Goal: Task Accomplishment & Management: Manage account settings

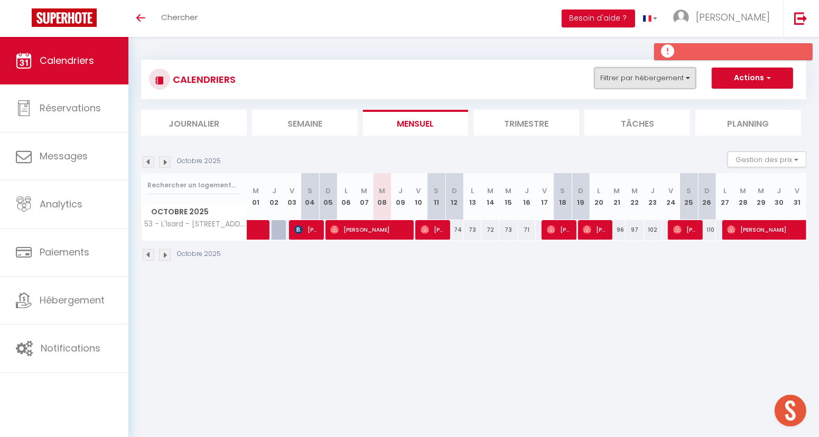
click at [688, 80] on button "Filtrer par hébergement" at bounding box center [644, 78] width 101 height 21
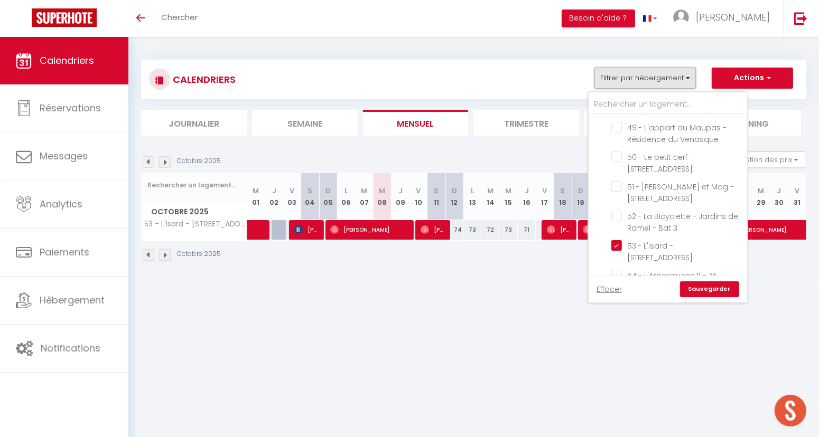
scroll to position [1818, 0]
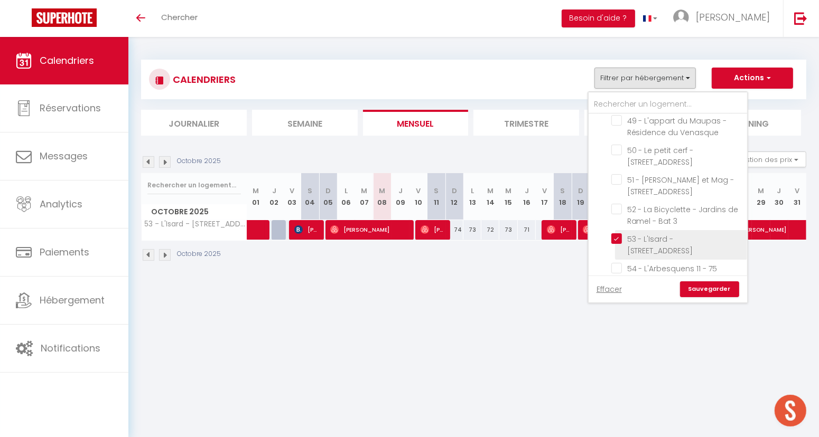
click at [620, 233] on input "53 - L'Isard - [STREET_ADDRESS]" at bounding box center [677, 238] width 132 height 11
checkbox input "false"
click at [691, 288] on link "Sauvegarder" at bounding box center [709, 290] width 59 height 16
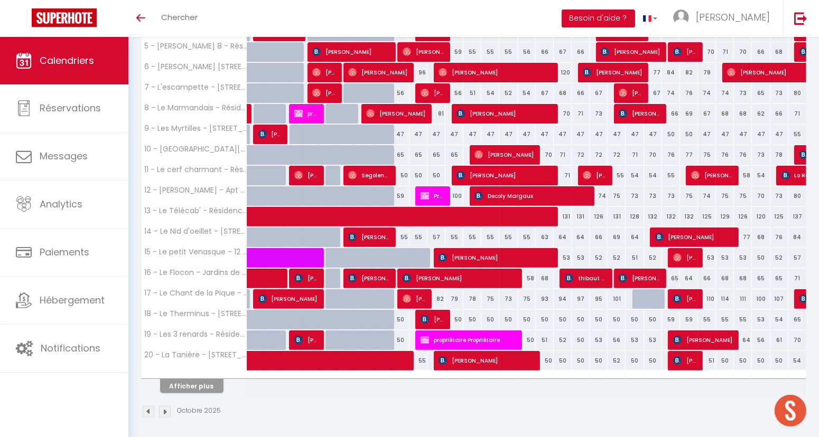
scroll to position [262, 0]
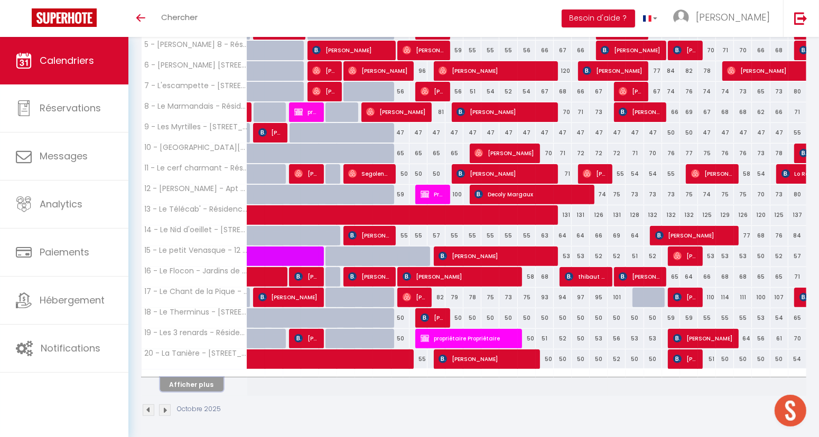
click at [203, 382] on button "Afficher plus" at bounding box center [191, 385] width 63 height 14
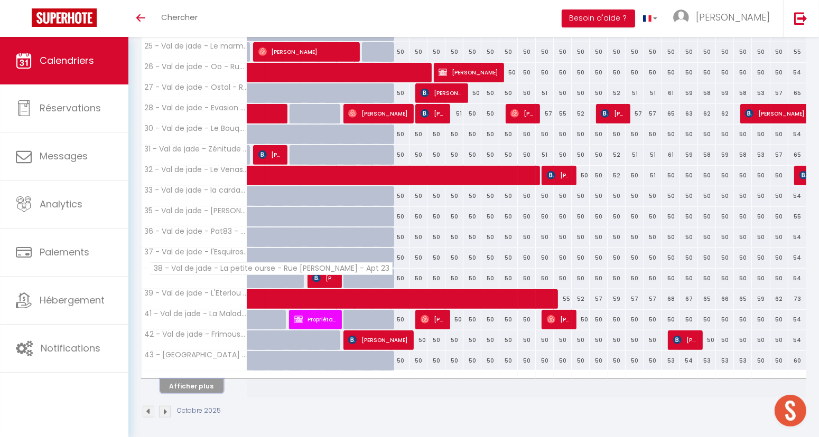
scroll to position [673, 0]
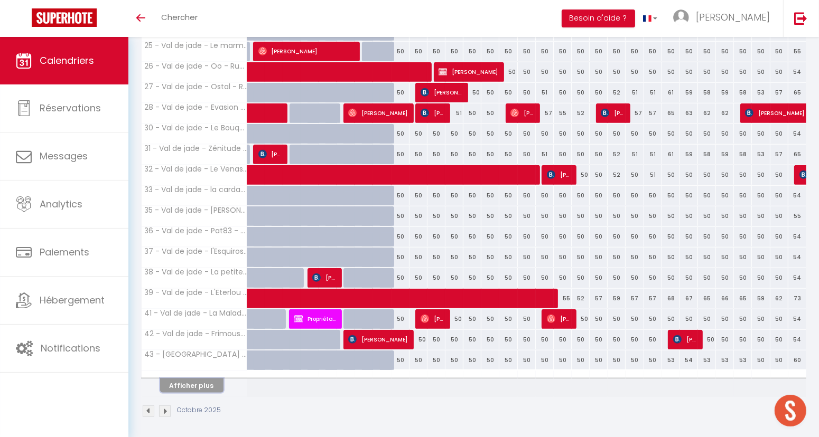
click at [201, 383] on button "Afficher plus" at bounding box center [191, 386] width 63 height 14
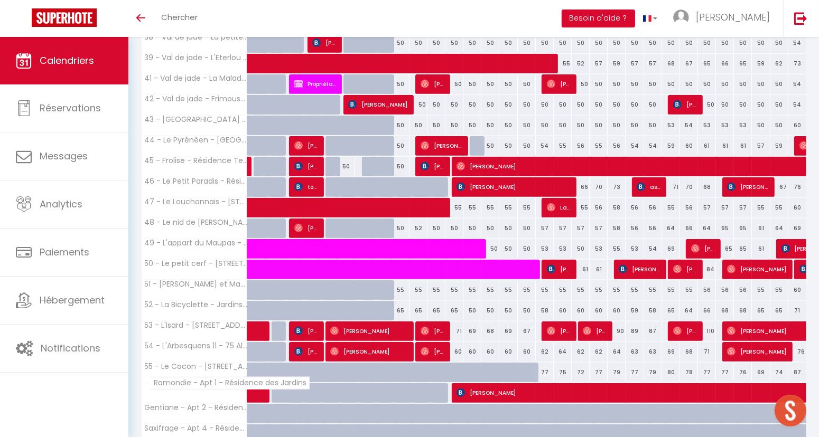
scroll to position [1084, 0]
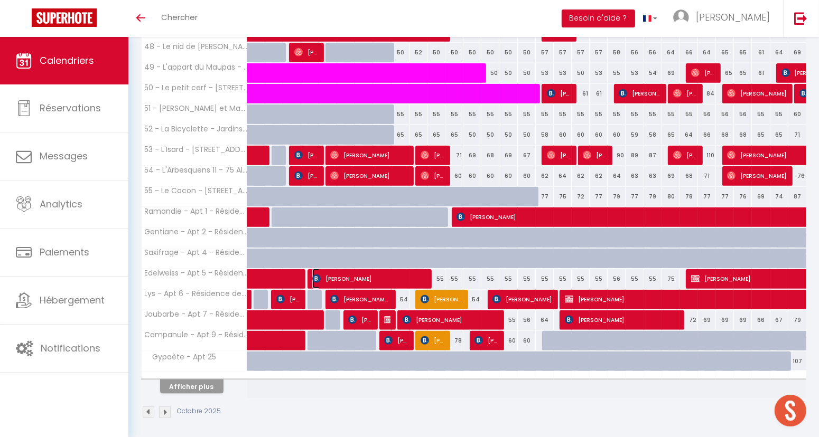
click at [419, 275] on span "[PERSON_NAME]" at bounding box center [369, 279] width 114 height 20
select select "OK"
select select "1"
select select "0"
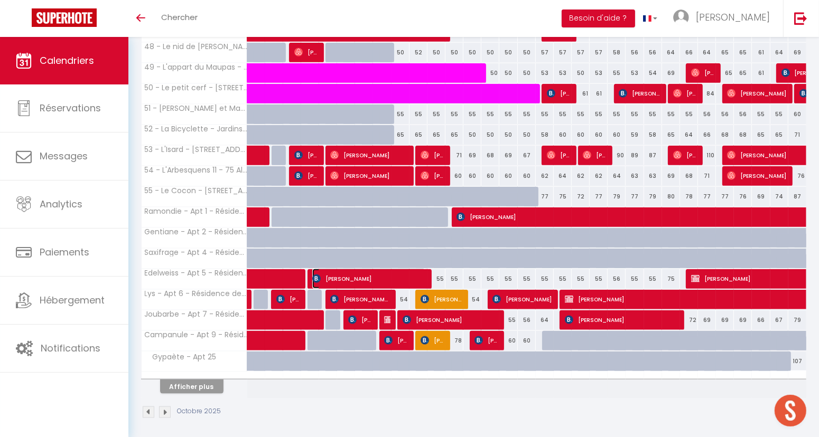
select select "1"
select select
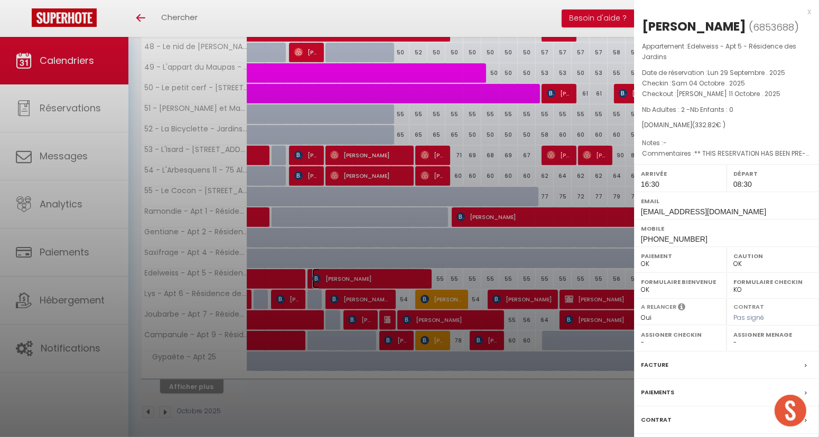
select select "8072"
click at [258, 214] on div at bounding box center [409, 218] width 819 height 437
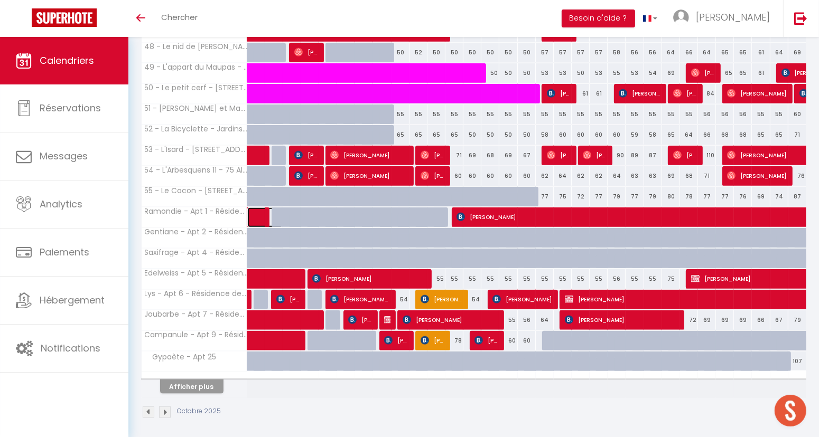
click at [258, 214] on span at bounding box center [270, 218] width 24 height 20
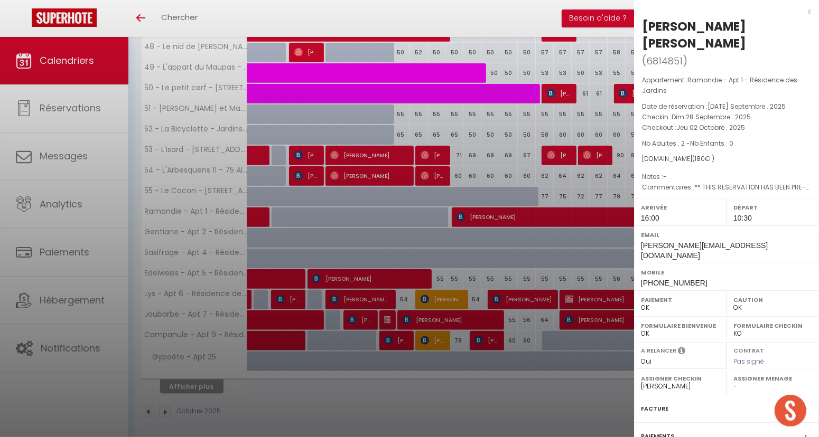
click at [807, 13] on div "x" at bounding box center [722, 11] width 177 height 13
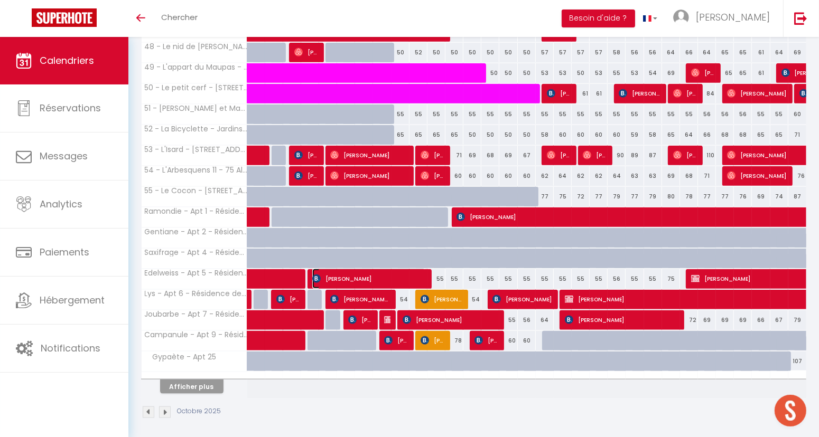
click at [377, 279] on span "[PERSON_NAME]" at bounding box center [369, 279] width 114 height 20
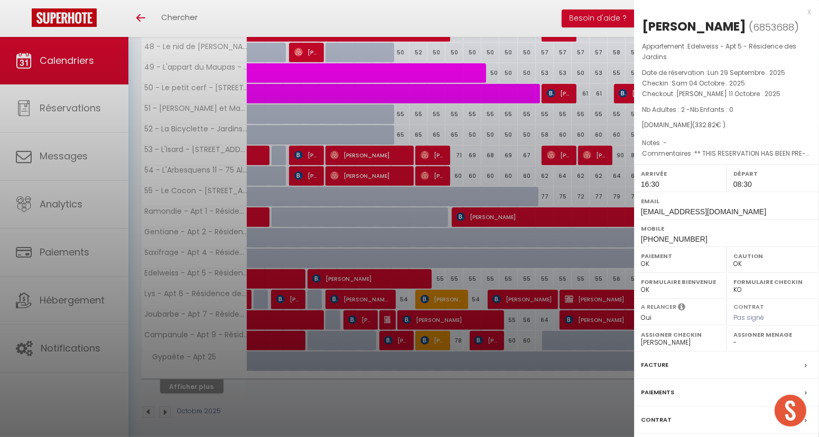
click at [807, 12] on div "x" at bounding box center [722, 11] width 177 height 13
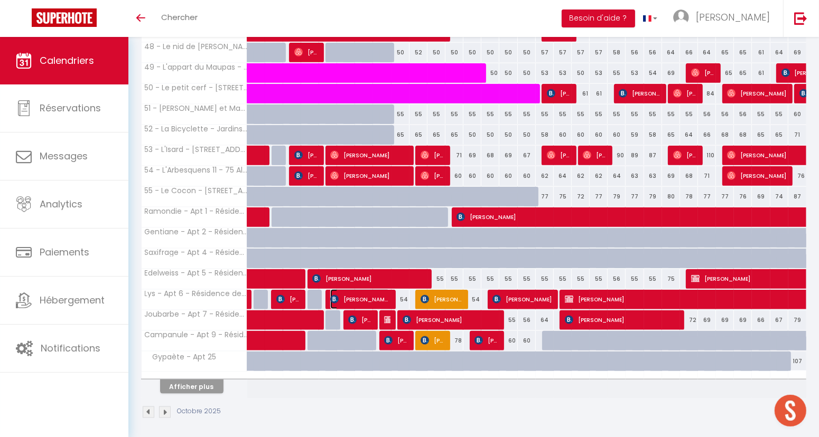
click at [373, 297] on span "[PERSON_NAME] [PERSON_NAME] Destrel" at bounding box center [360, 299] width 60 height 20
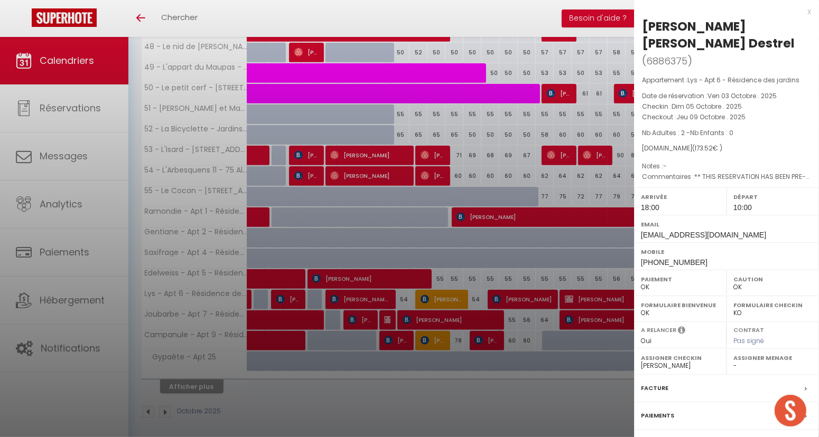
click at [809, 12] on div "x" at bounding box center [722, 11] width 177 height 13
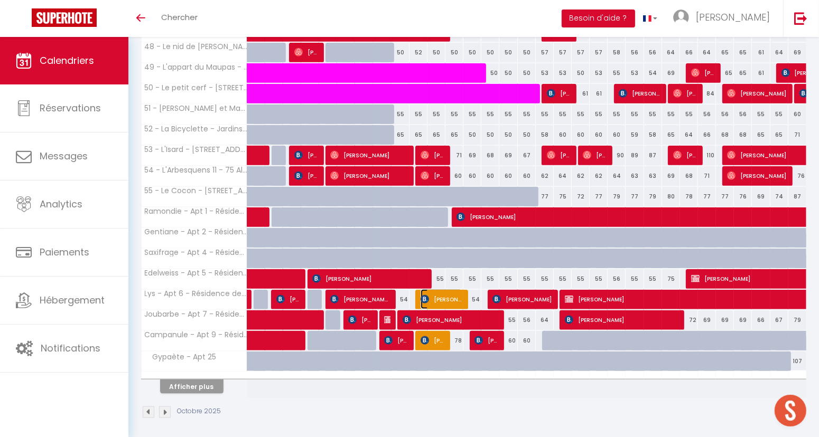
click at [423, 295] on img at bounding box center [424, 299] width 8 height 8
select select "KO"
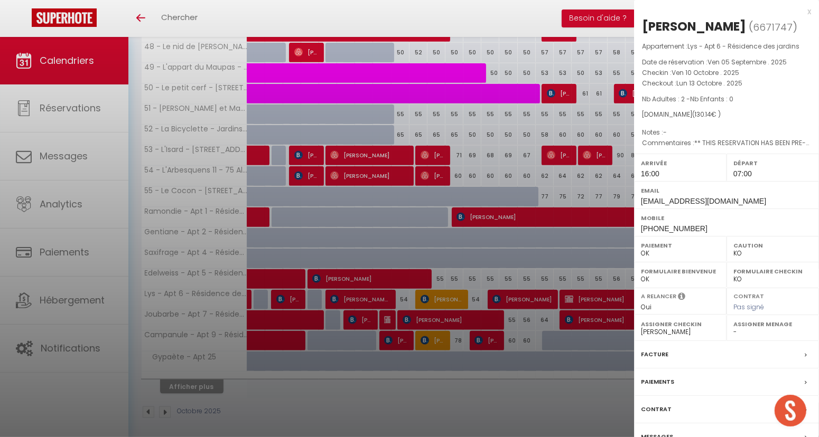
click at [810, 14] on div "x" at bounding box center [722, 11] width 177 height 13
